Goal: Task Accomplishment & Management: Use online tool/utility

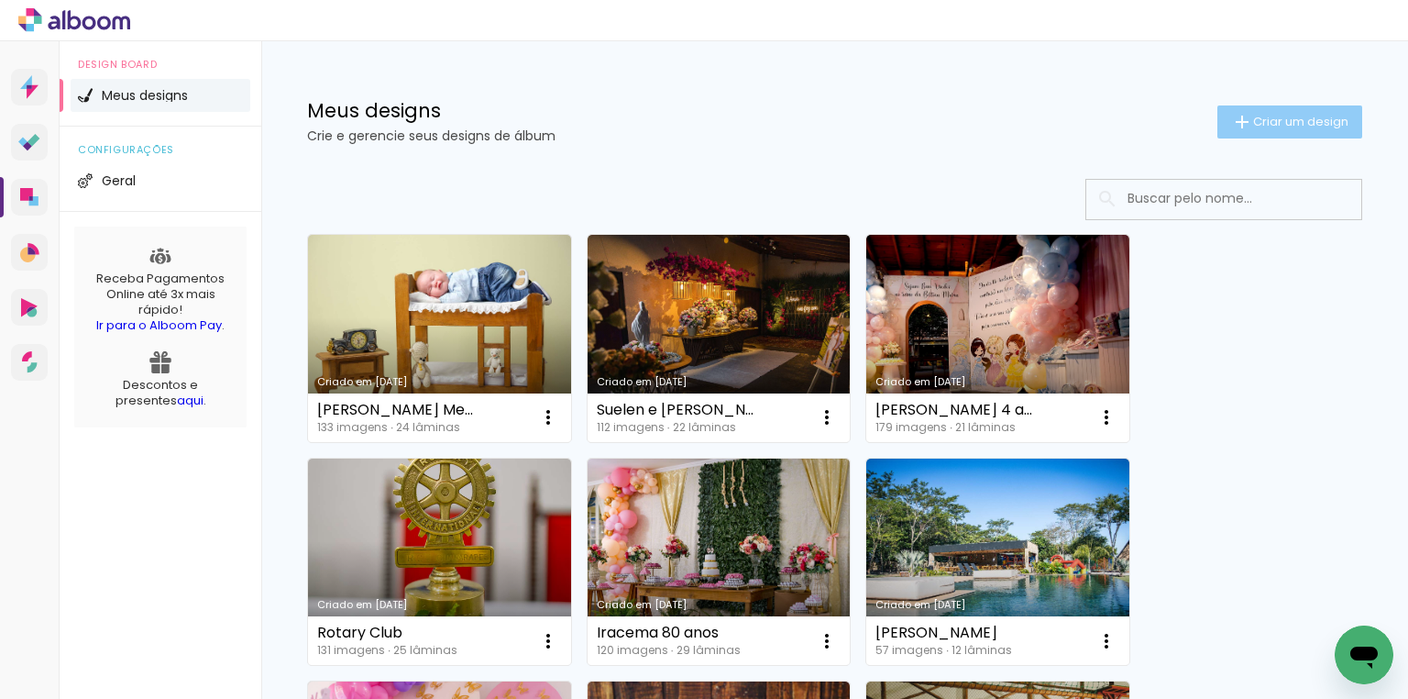
click at [1129, 124] on span "Criar um design" at bounding box center [1300, 122] width 95 height 12
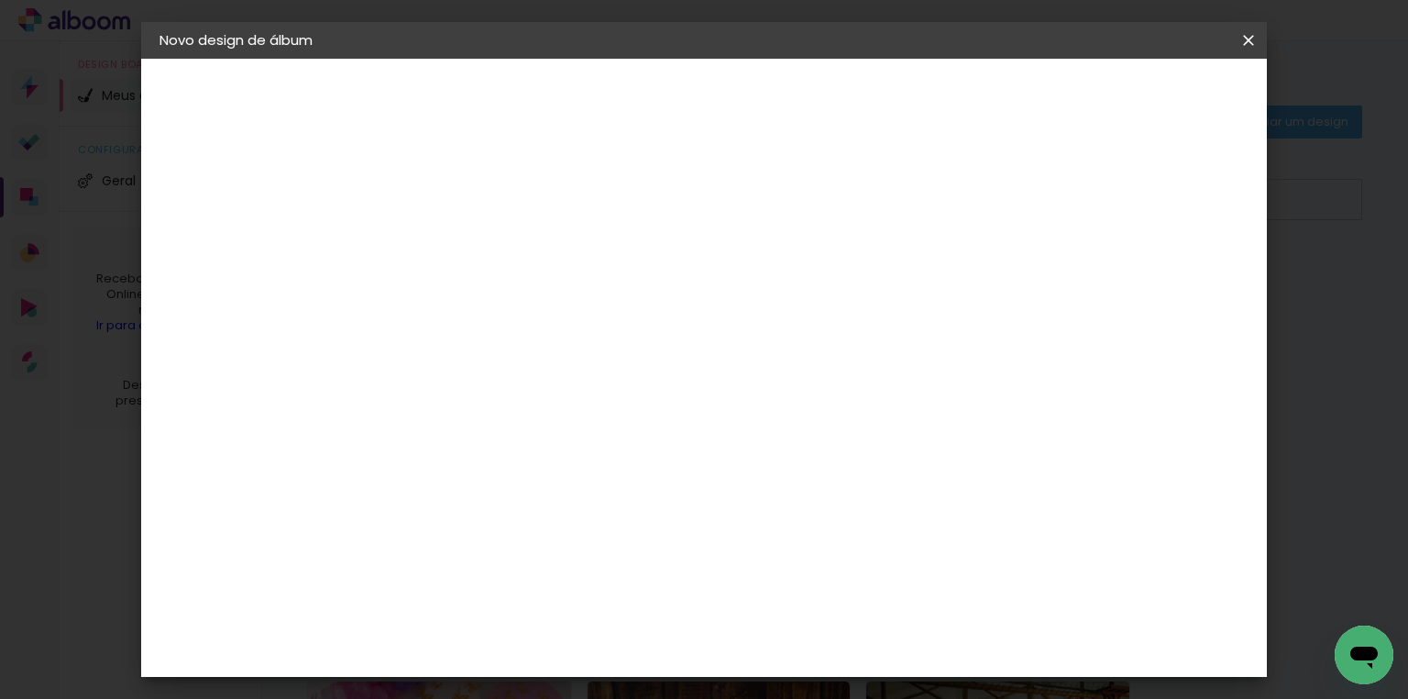
click at [459, 251] on input at bounding box center [459, 246] width 0 height 28
type input "[PERSON_NAME] 2 anos"
type paper-input "[PERSON_NAME] 2 anos"
click at [0, 0] on slot "Avançar" at bounding box center [0, 0] width 0 height 0
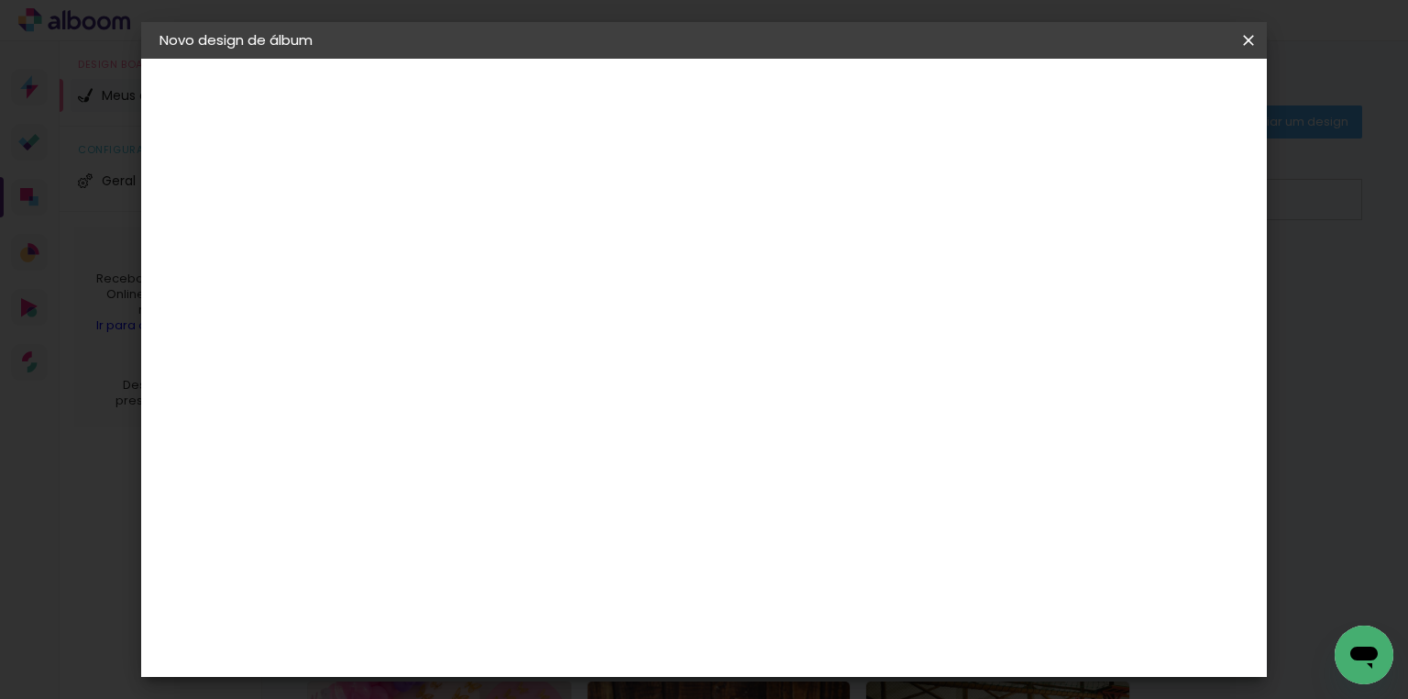
click at [565, 524] on div "DreambooksPro" at bounding box center [505, 531] width 119 height 15
click at [0, 0] on slot "Avançar" at bounding box center [0, 0] width 0 height 0
click at [531, 305] on input "text" at bounding box center [495, 319] width 72 height 28
click at [722, 311] on paper-item "Álbum" at bounding box center [823, 304] width 367 height 37
type input "Álbum"
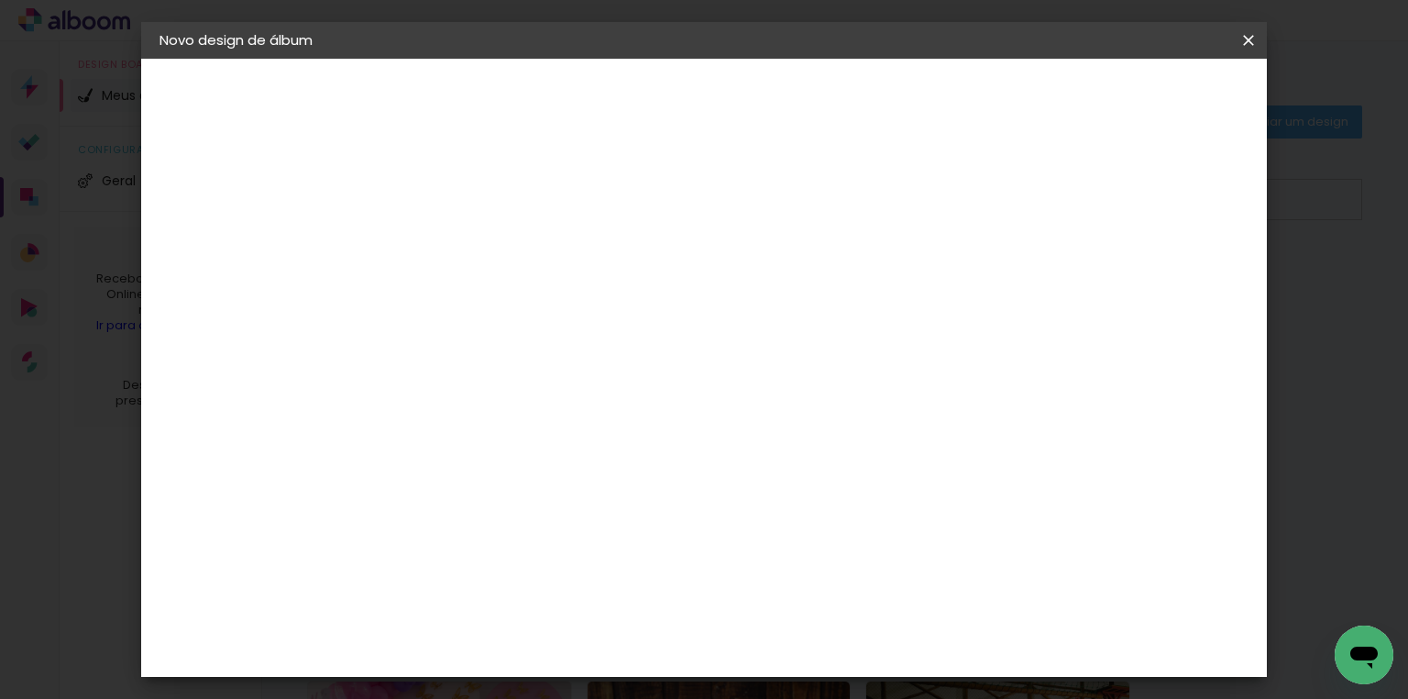
click at [583, 500] on span "31 × 23" at bounding box center [540, 519] width 85 height 38
click at [0, 0] on slot "Avançar" at bounding box center [0, 0] width 0 height 0
click at [1033, 195] on div at bounding box center [1025, 198] width 17 height 17
type paper-checkbox "on"
click at [1129, 103] on span "Iniciar design" at bounding box center [1094, 97] width 83 height 13
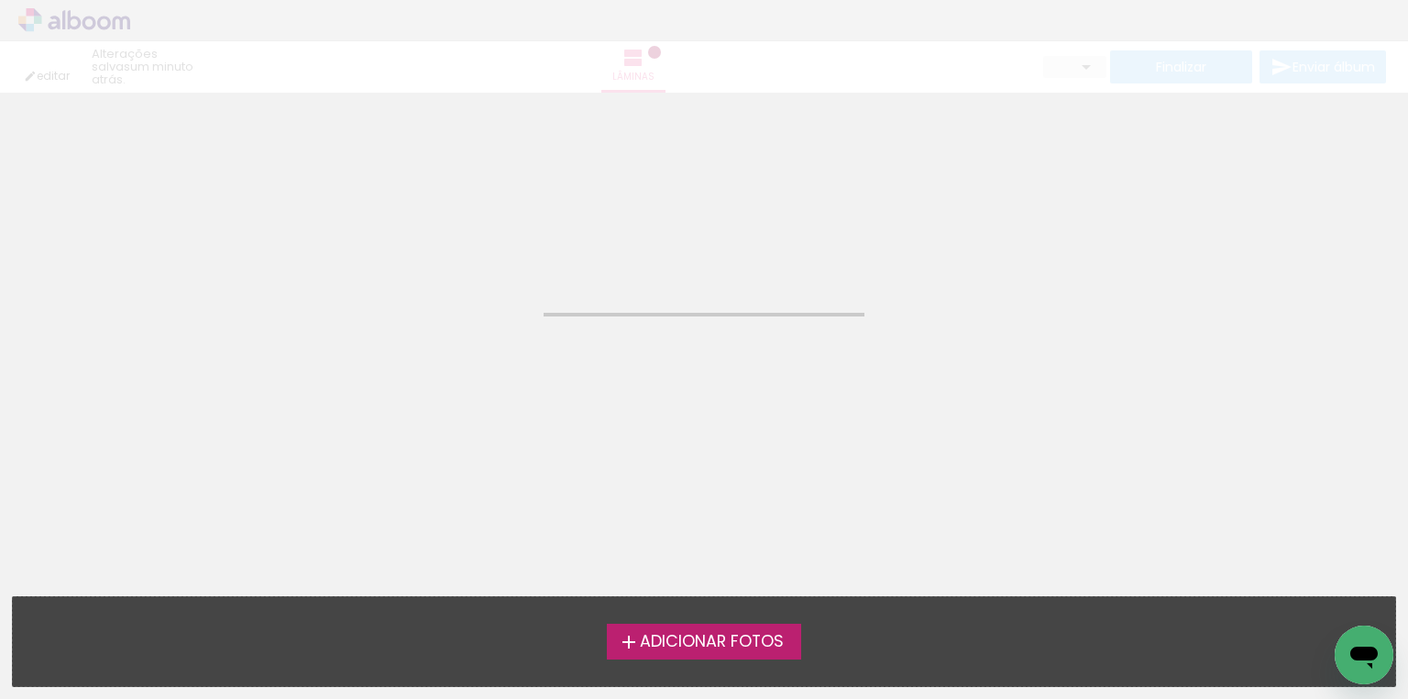
click at [703, 633] on span "Adicionar Fotos" at bounding box center [712, 641] width 144 height 17
click at [0, 0] on input "file" at bounding box center [0, 0] width 0 height 0
